Goal: Task Accomplishment & Management: Manage account settings

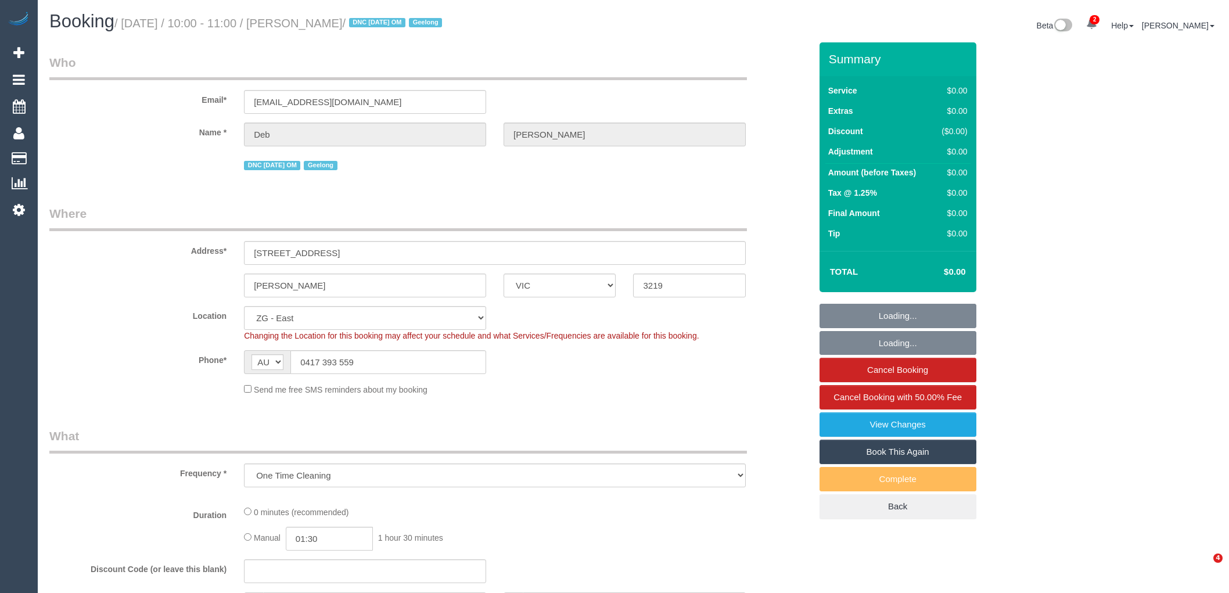
select select "VIC"
select select "object:1273"
select select "number:29"
select select "number:15"
select select "number:18"
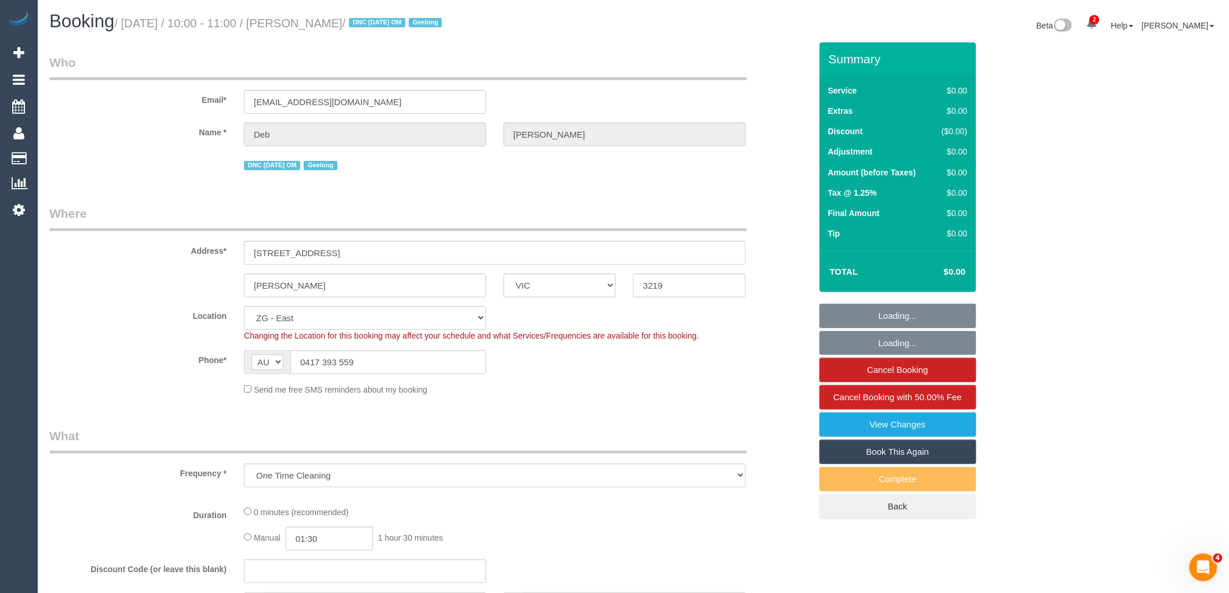
select select "number:36"
select select "string:stripe-pm_1RulTB2GScqysDRVuQAR8ykx"
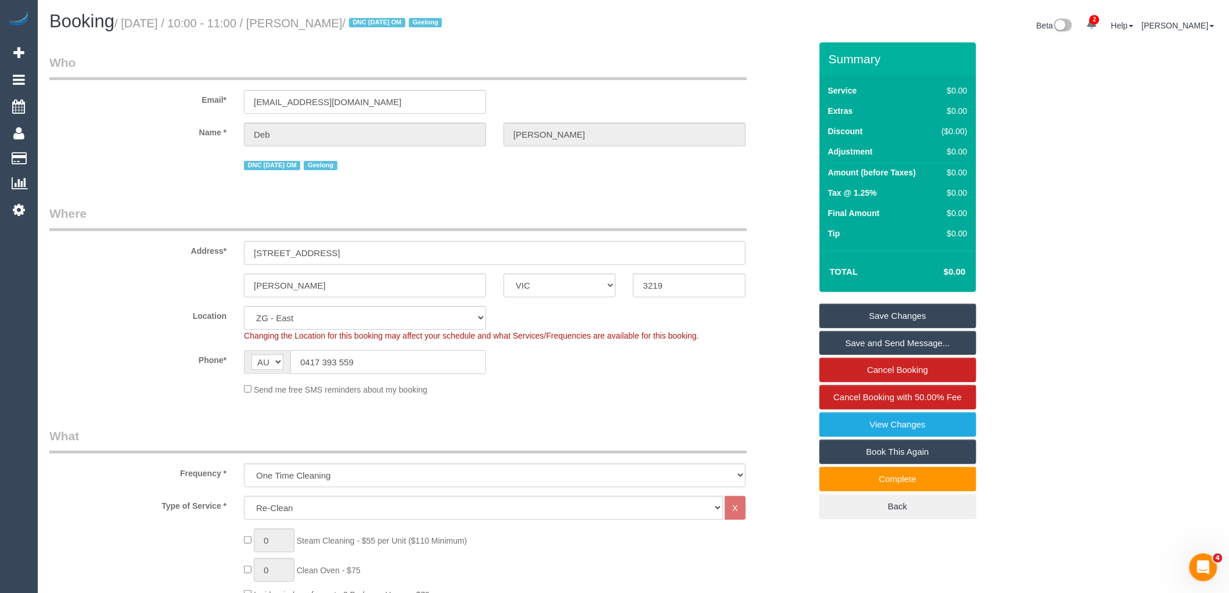
drag, startPoint x: 380, startPoint y: 369, endPoint x: 253, endPoint y: 376, distance: 127.3
click at [253, 376] on sui-booking-location "Location [GEOGRAPHIC_DATA] (North) East (South) [GEOGRAPHIC_DATA] (East) [GEOGR…" at bounding box center [429, 350] width 761 height 89
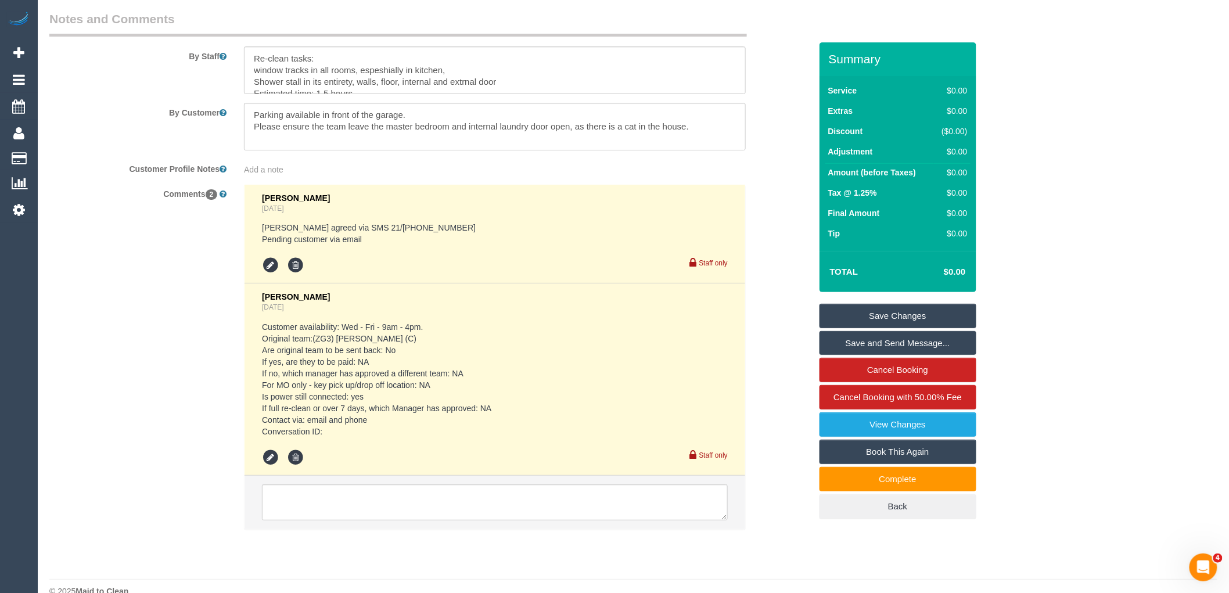
scroll to position [1797, 0]
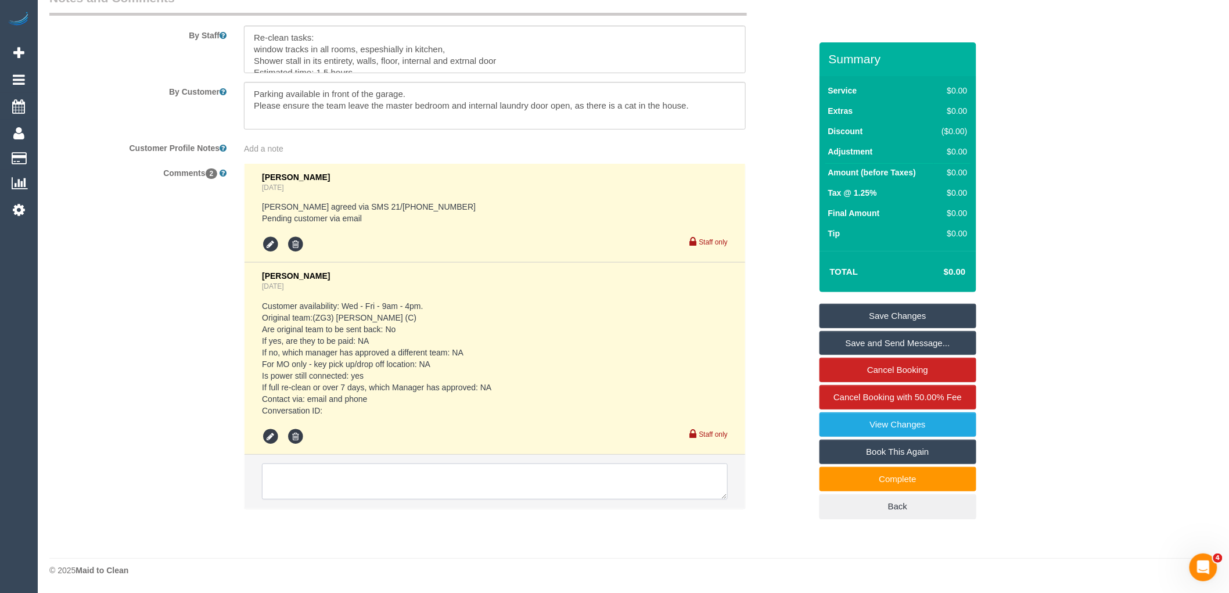
click at [325, 494] on textarea at bounding box center [495, 481] width 466 height 36
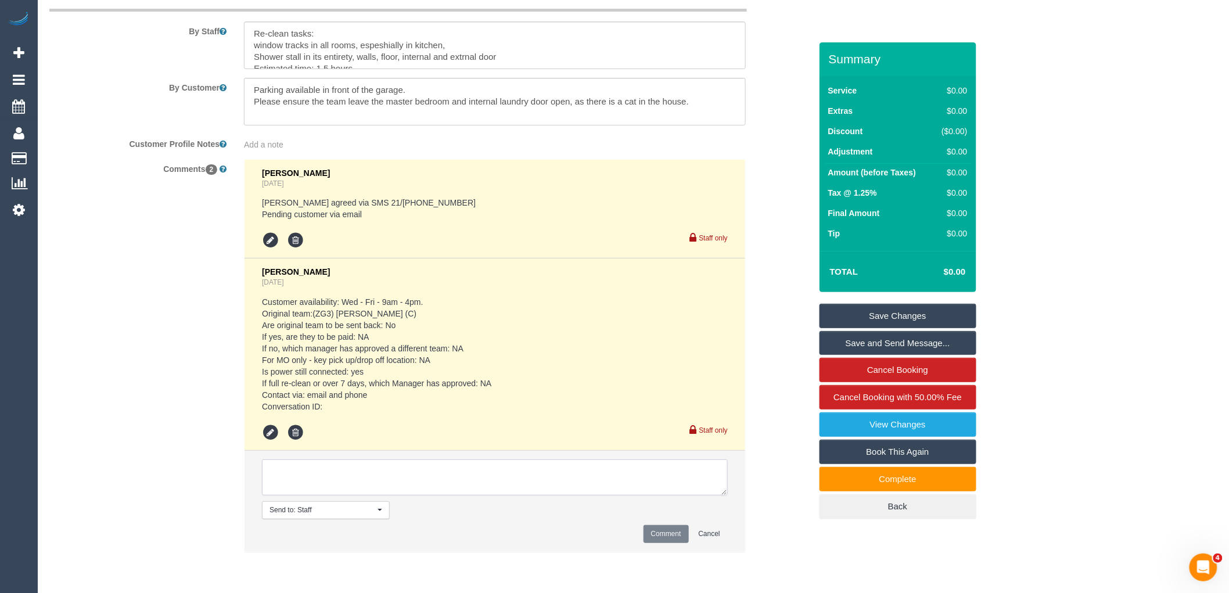
paste textarea "Spoke with Deb - shes at work until late wont be home until 4:30pm. Perfectly f…"
type textarea "Spoke with Deb - shes at work until late wont be home until 4:30pm. Perfectly f…"
click at [665, 539] on button "Comment" at bounding box center [665, 534] width 45 height 18
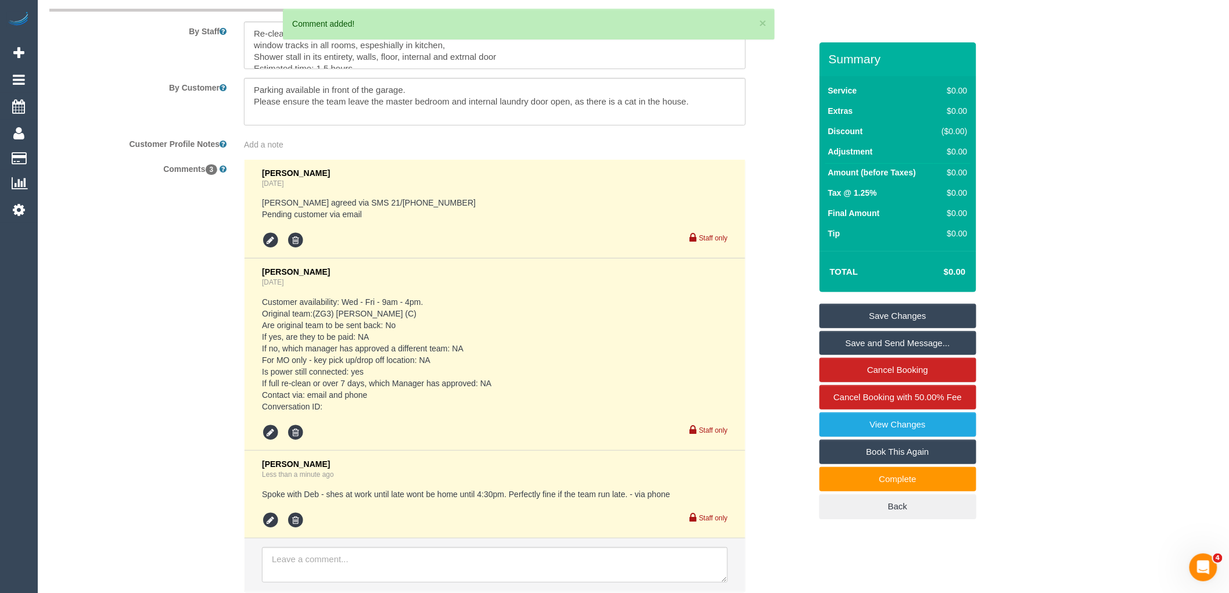
click at [916, 314] on link "Save Changes" at bounding box center [897, 316] width 157 height 24
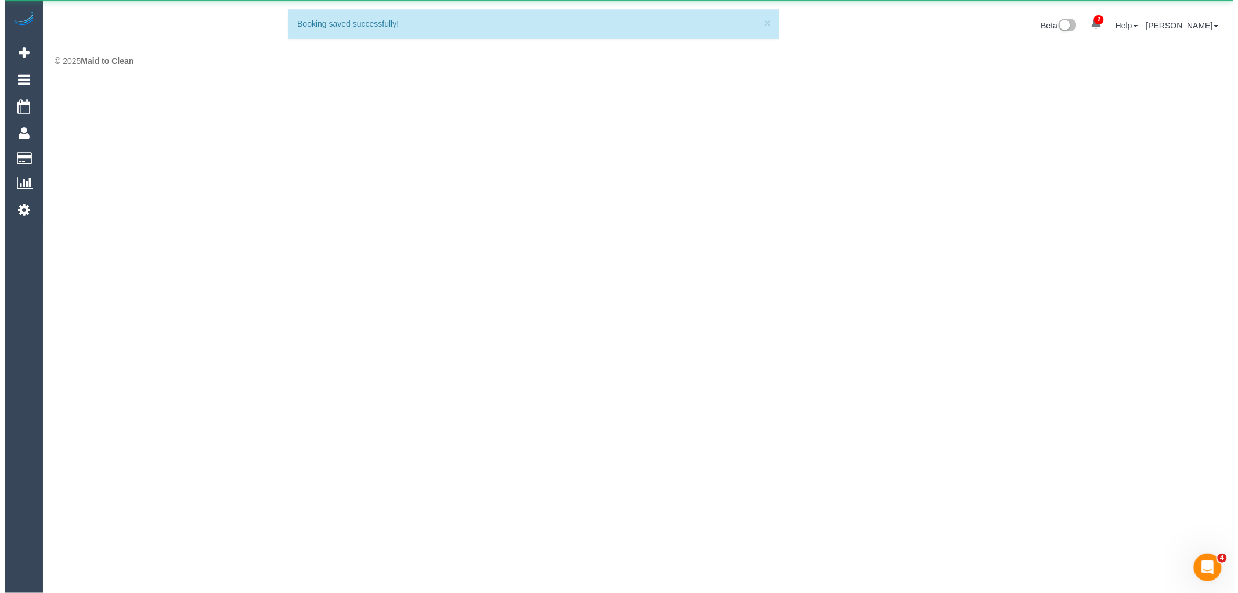
scroll to position [0, 0]
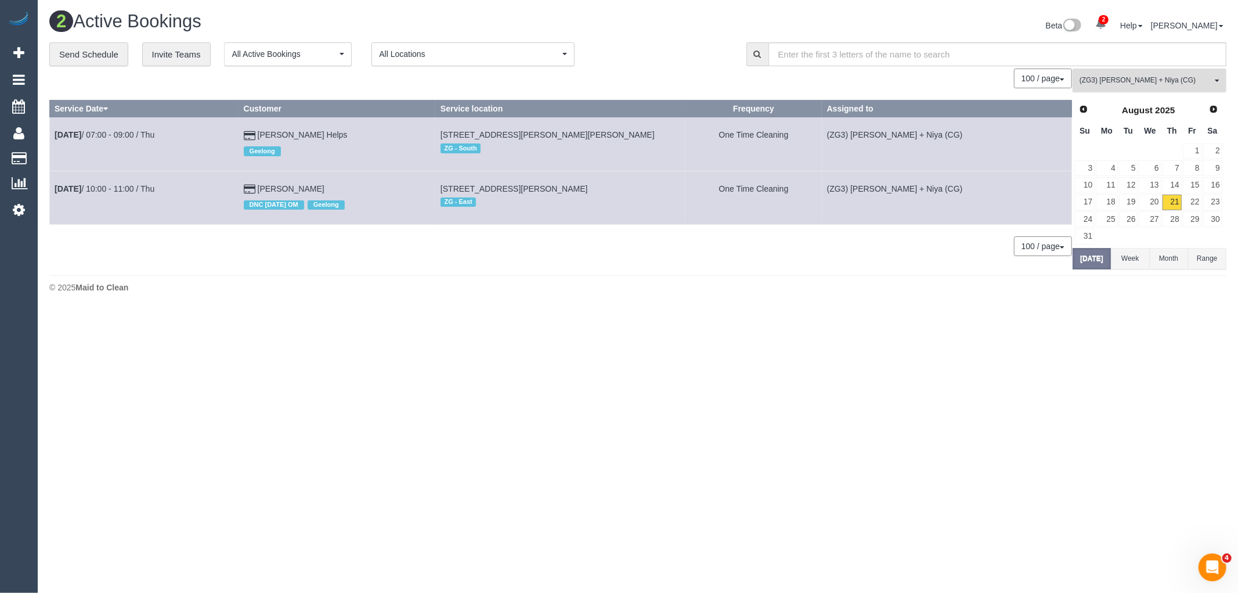
click at [1150, 75] on button "(ZG3) [PERSON_NAME] + Niya (CG) All Teams" at bounding box center [1150, 81] width 154 height 24
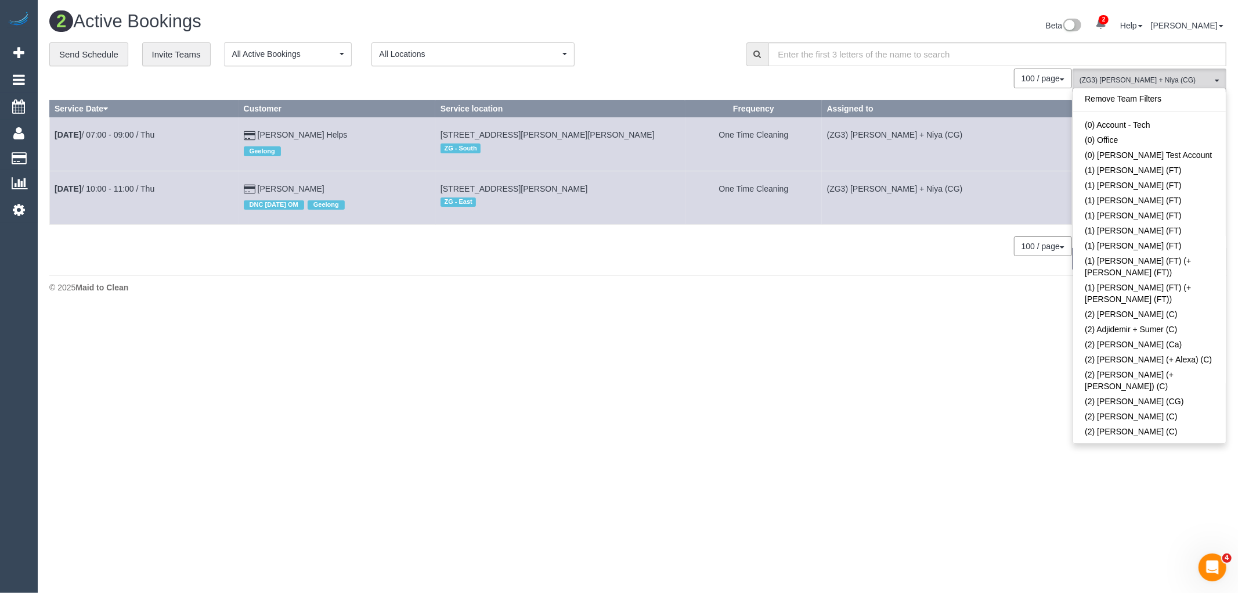
click at [1148, 89] on div "Remove Team Filters (0) Account - Tech (0) Office (0) [PERSON_NAME] Test Accoun…" at bounding box center [1150, 266] width 154 height 356
click at [1148, 95] on link "Remove Team Filters" at bounding box center [1150, 98] width 153 height 15
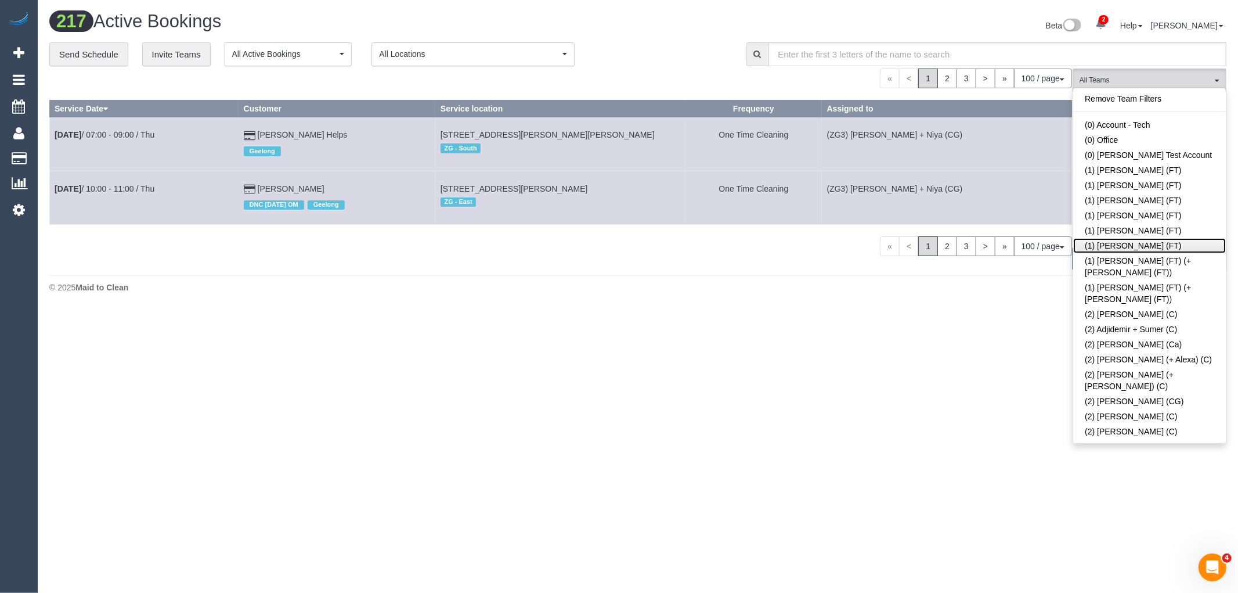
click at [1147, 246] on link "(1) [PERSON_NAME] (FT)" at bounding box center [1150, 245] width 153 height 15
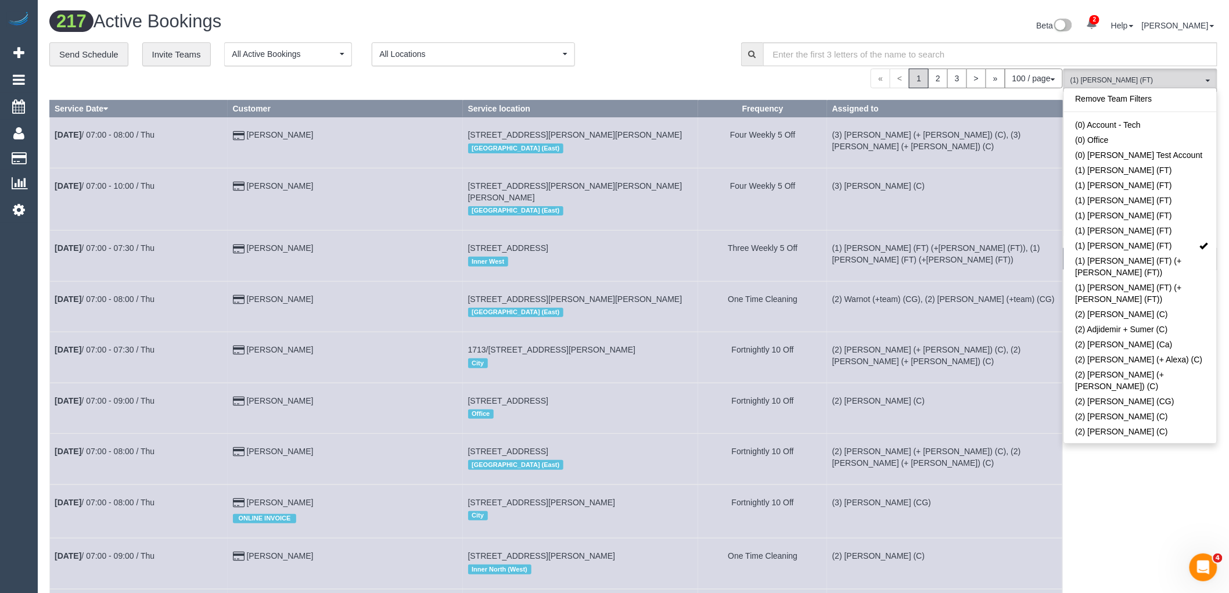
click at [715, 71] on div "« < 1 2 3 > » 100 / page 10 / page 20 / page 30 / page 40 / page 50 / page 100 …" at bounding box center [555, 79] width 1013 height 20
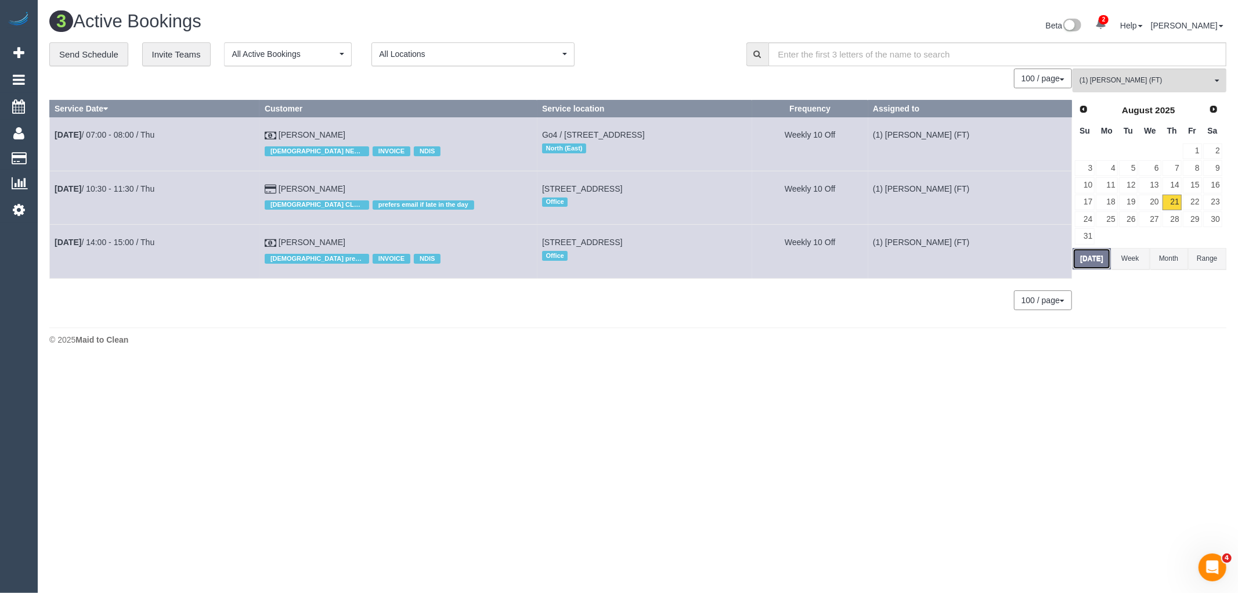
click at [1084, 256] on button "[DATE]" at bounding box center [1092, 258] width 38 height 21
click at [1106, 203] on link "18" at bounding box center [1106, 203] width 21 height 16
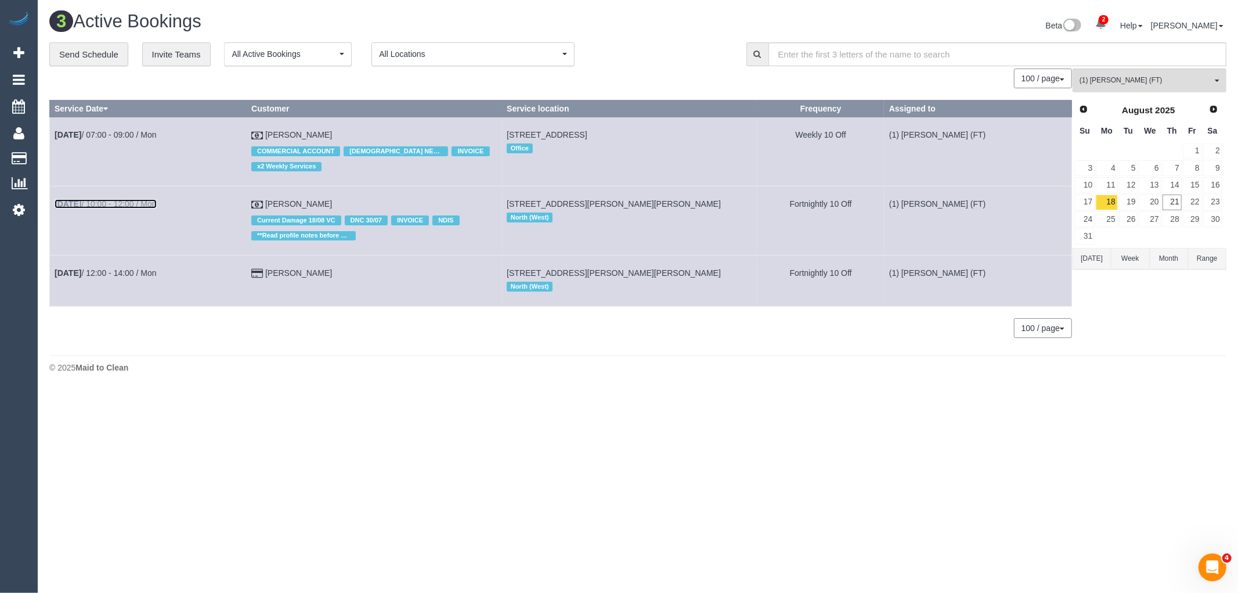
click at [123, 202] on link "[DATE] 10:00 - 12:00 / Mon" at bounding box center [106, 203] width 102 height 9
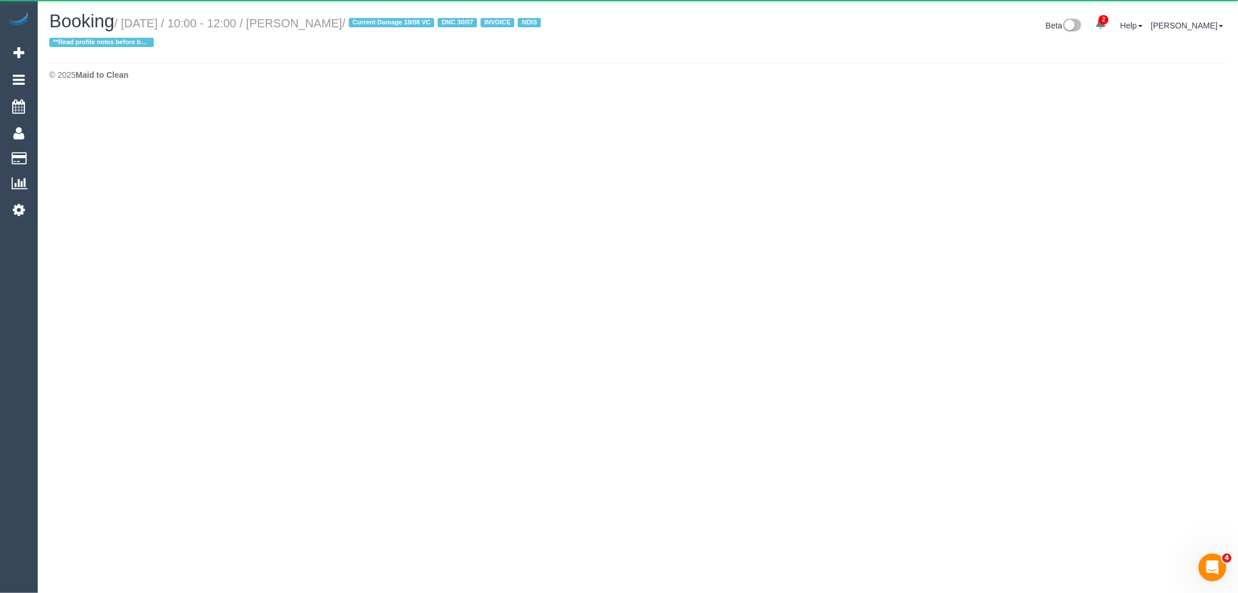
select select "VIC"
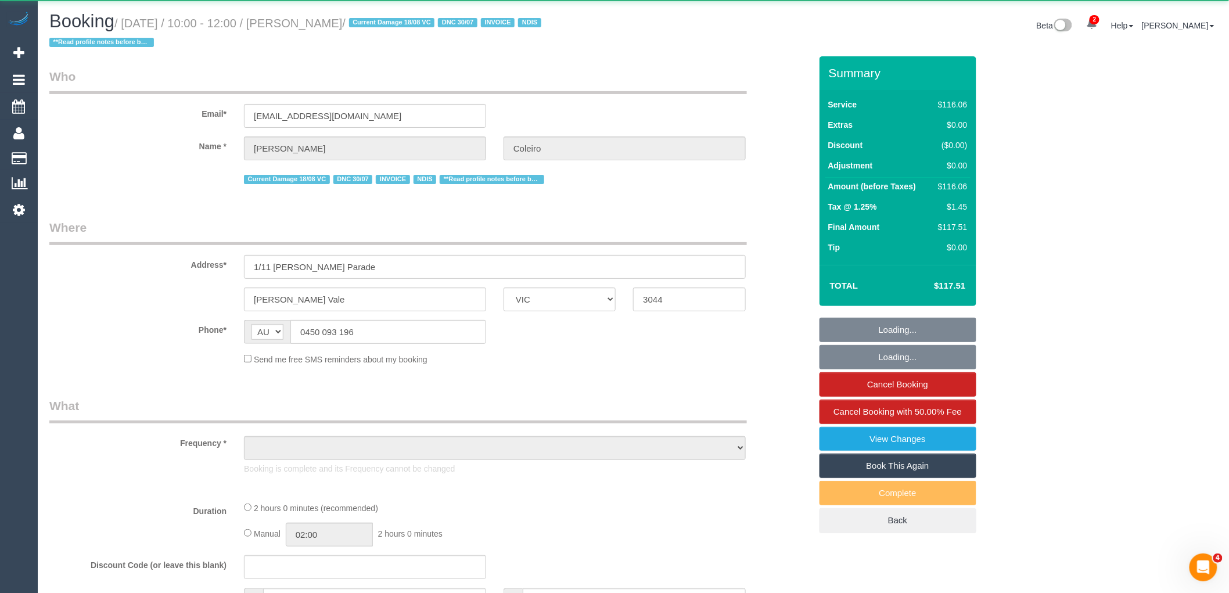
select select "object:3840"
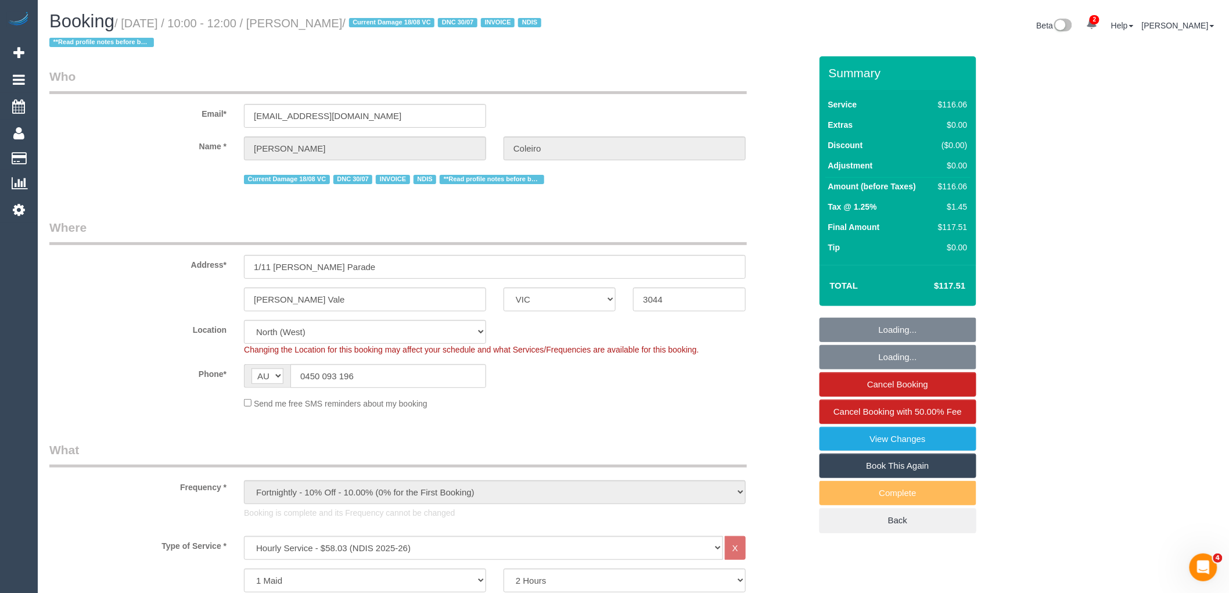
select select "number:27"
select select "number:14"
select select "number:19"
select select "number:36"
select select "number:34"
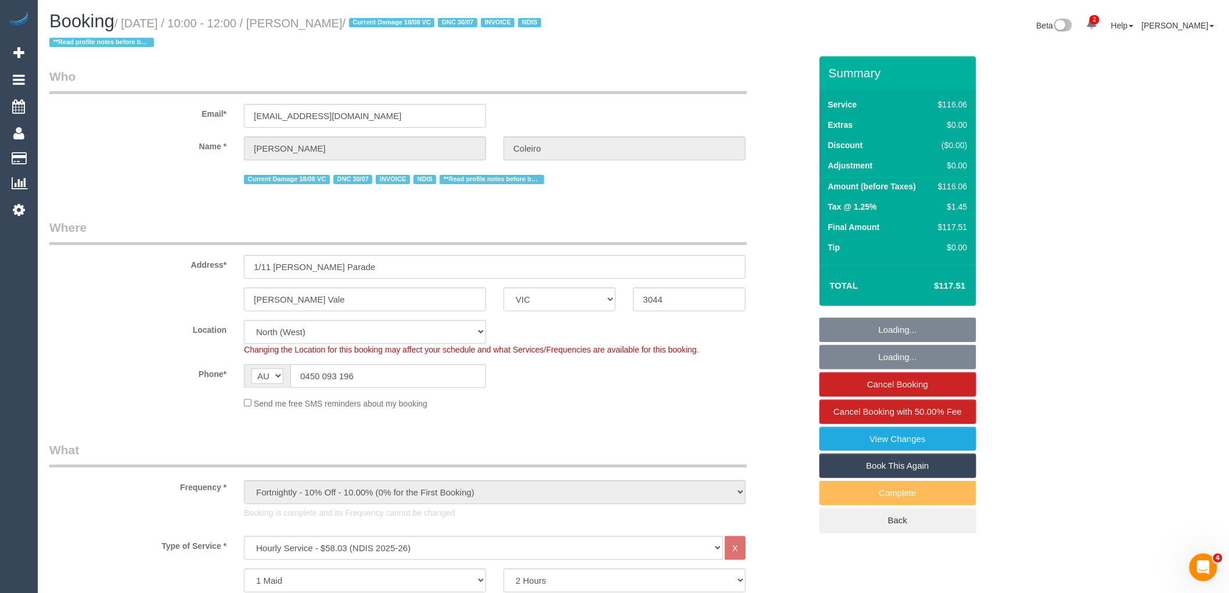
select select "object:4673"
drag, startPoint x: 350, startPoint y: 383, endPoint x: 22, endPoint y: 412, distance: 329.3
click at [204, 382] on div "Phone* AF AL DZ AD AO AI AQ AG AR AM AW AU AT AZ BS BH BD BB BY BE BZ BJ BM BT …" at bounding box center [430, 376] width 779 height 24
